Goal: Transaction & Acquisition: Obtain resource

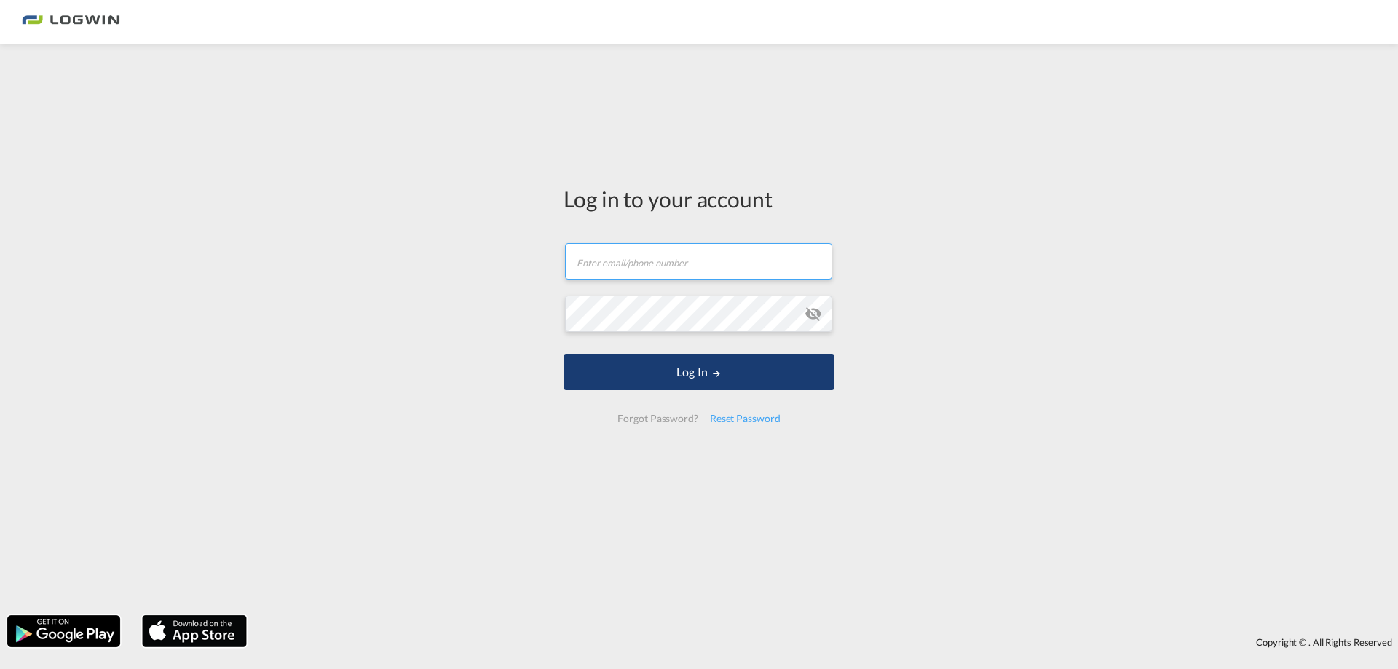
type input "[EMAIL_ADDRESS][DOMAIN_NAME]"
click at [662, 378] on button "Log In" at bounding box center [698, 372] width 271 height 36
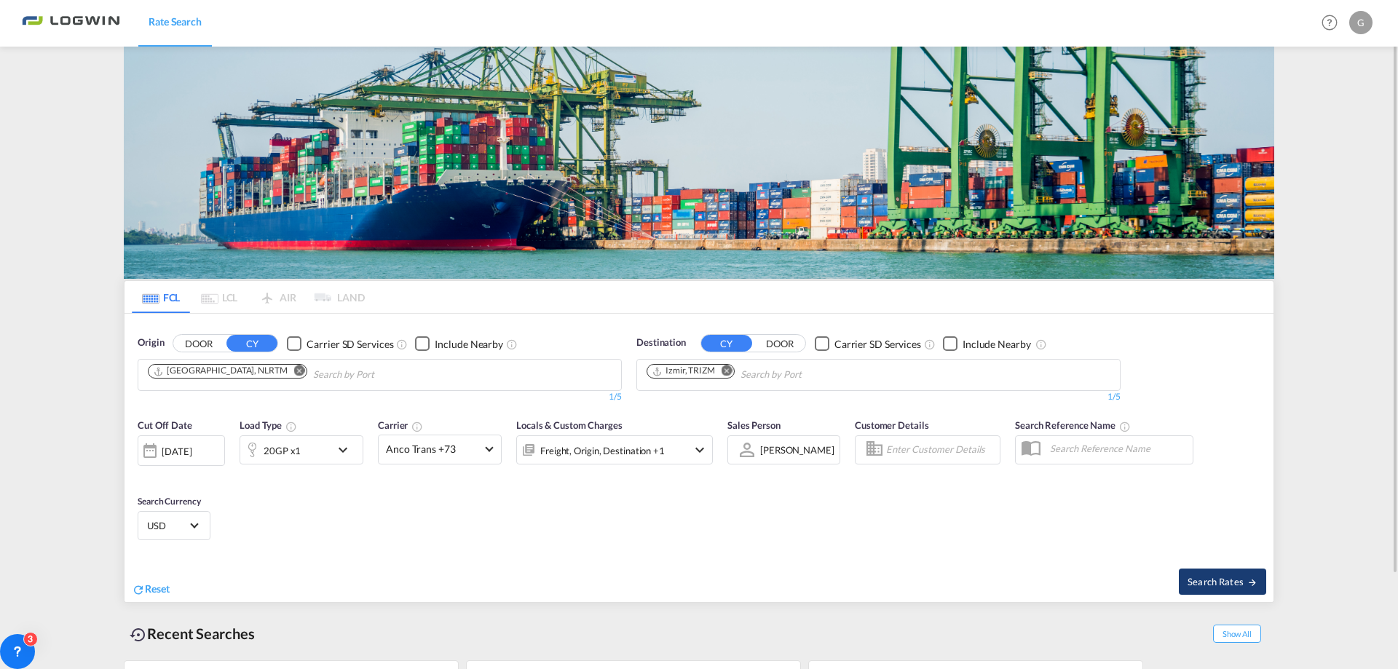
click at [1233, 579] on span "Search Rates" at bounding box center [1222, 582] width 70 height 12
type input "NLRTM to TRIZM / [DATE]"
click at [207, 377] on md-chip "[GEOGRAPHIC_DATA], NLRTM" at bounding box center [227, 371] width 159 height 15
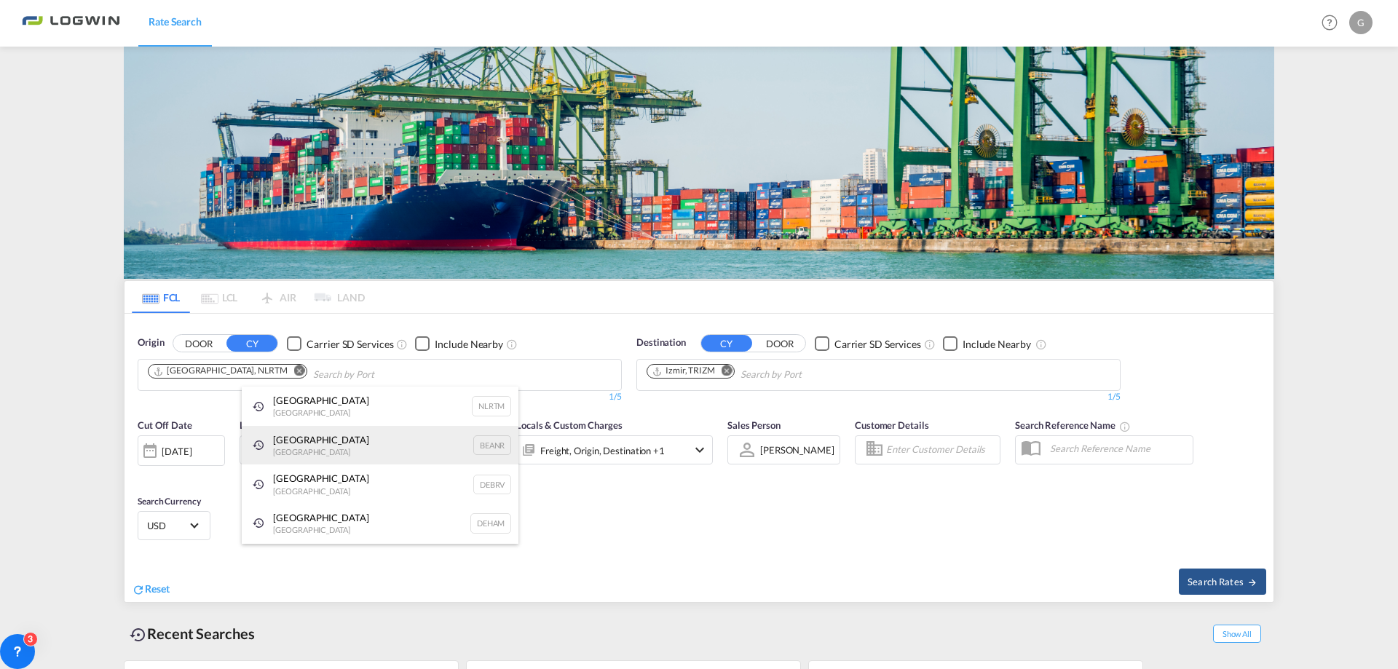
click at [292, 452] on div "Antwerp [GEOGRAPHIC_DATA] BEANR" at bounding box center [380, 445] width 277 height 39
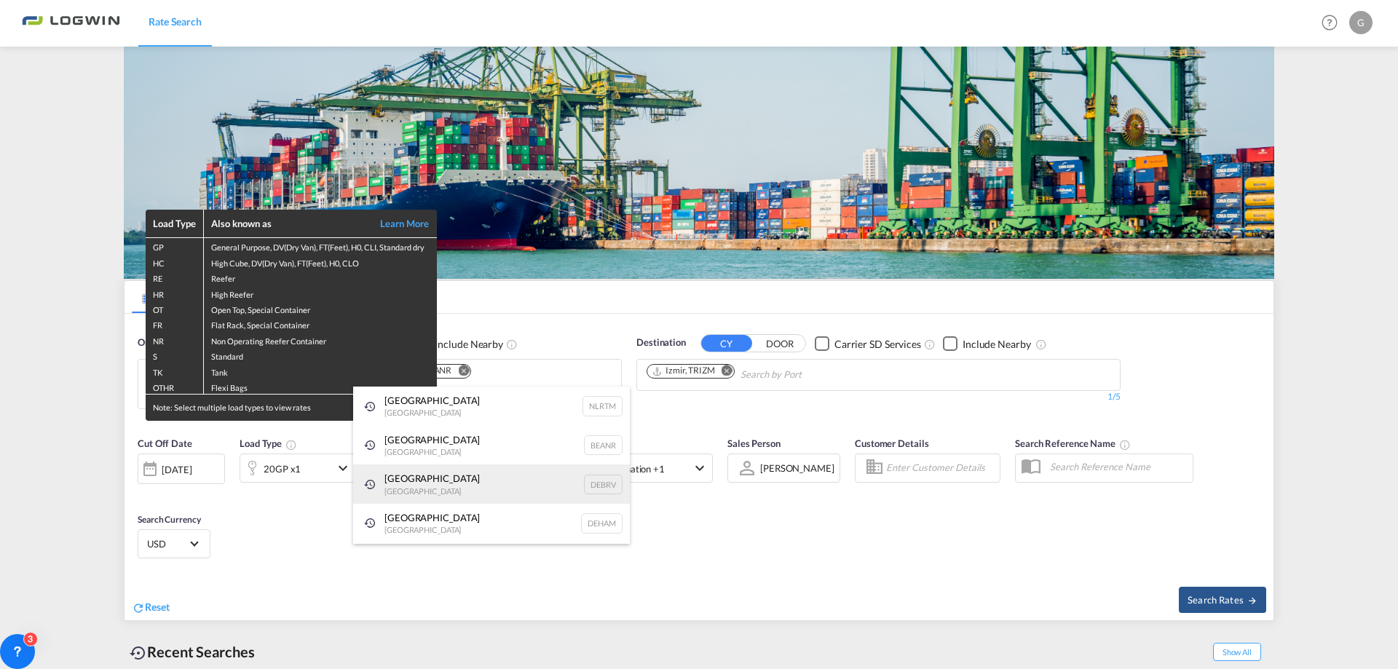
click at [416, 467] on div "[GEOGRAPHIC_DATA] [GEOGRAPHIC_DATA] DEBRV" at bounding box center [491, 483] width 277 height 39
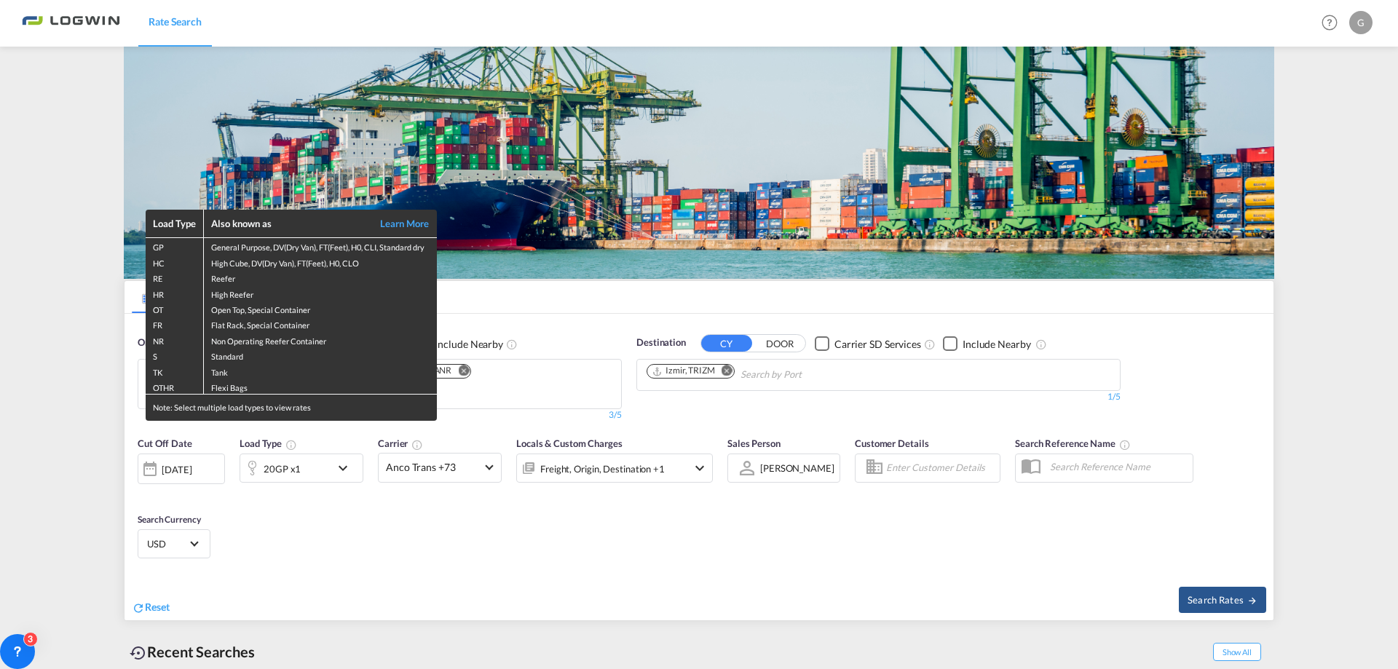
click at [531, 385] on div "Load Type Also known as Learn More GP General Purpose, DV(Dry Van), FT(Feet), H…" at bounding box center [699, 334] width 1398 height 669
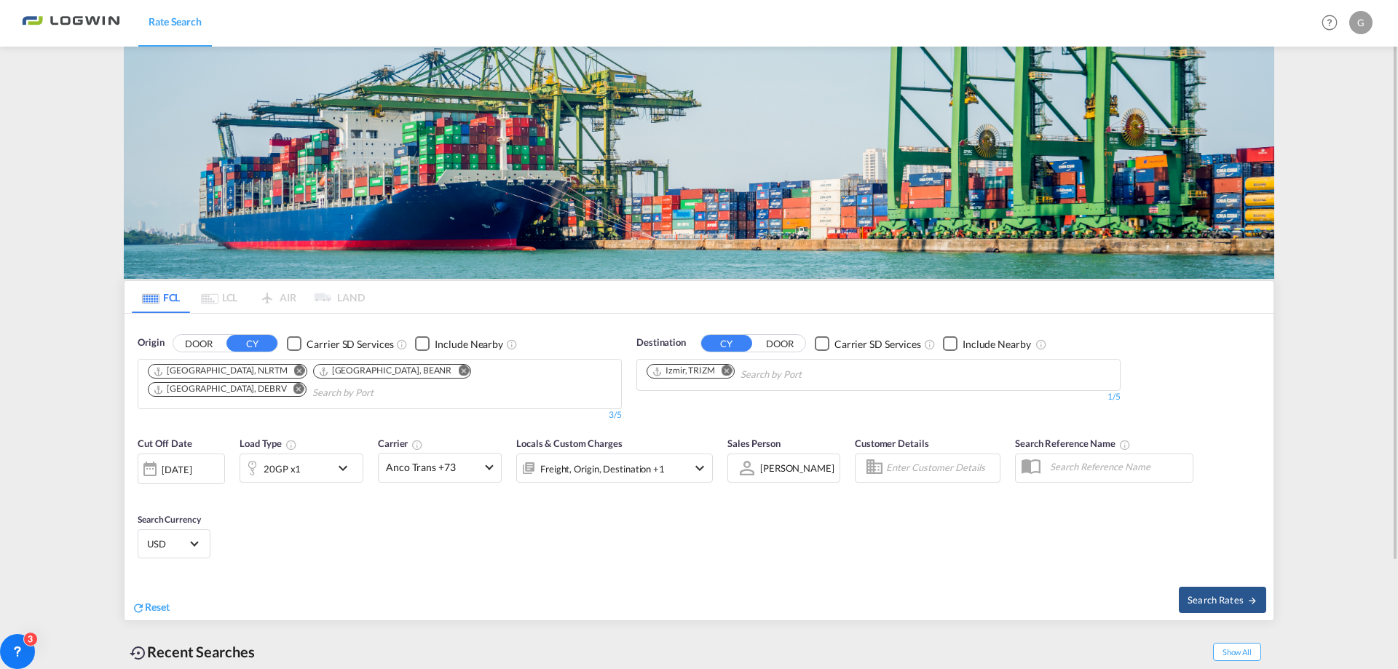
click at [304, 384] on md-icon "Remove" at bounding box center [298, 389] width 11 height 11
click at [294, 373] on md-icon "Remove" at bounding box center [299, 370] width 11 height 11
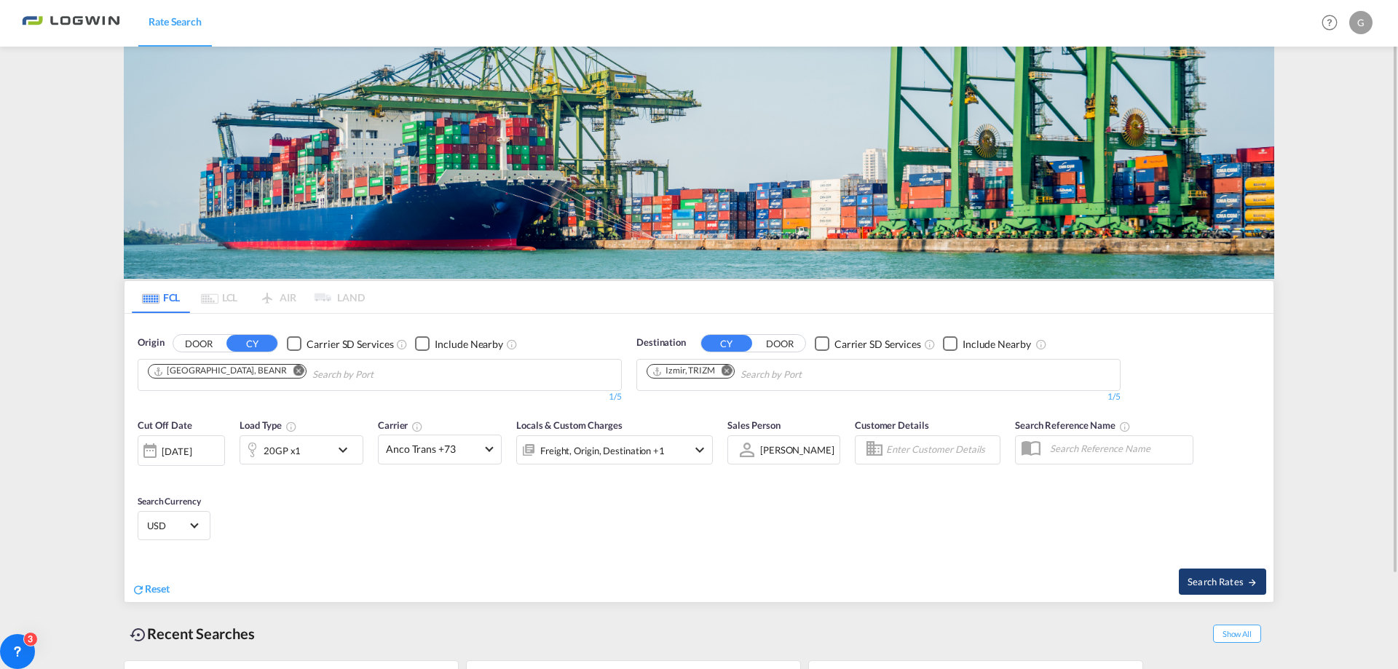
click at [1220, 583] on span "Search Rates" at bounding box center [1222, 582] width 70 height 12
type input "BEANR to TRIZM / [DATE]"
